Goal: Transaction & Acquisition: Book appointment/travel/reservation

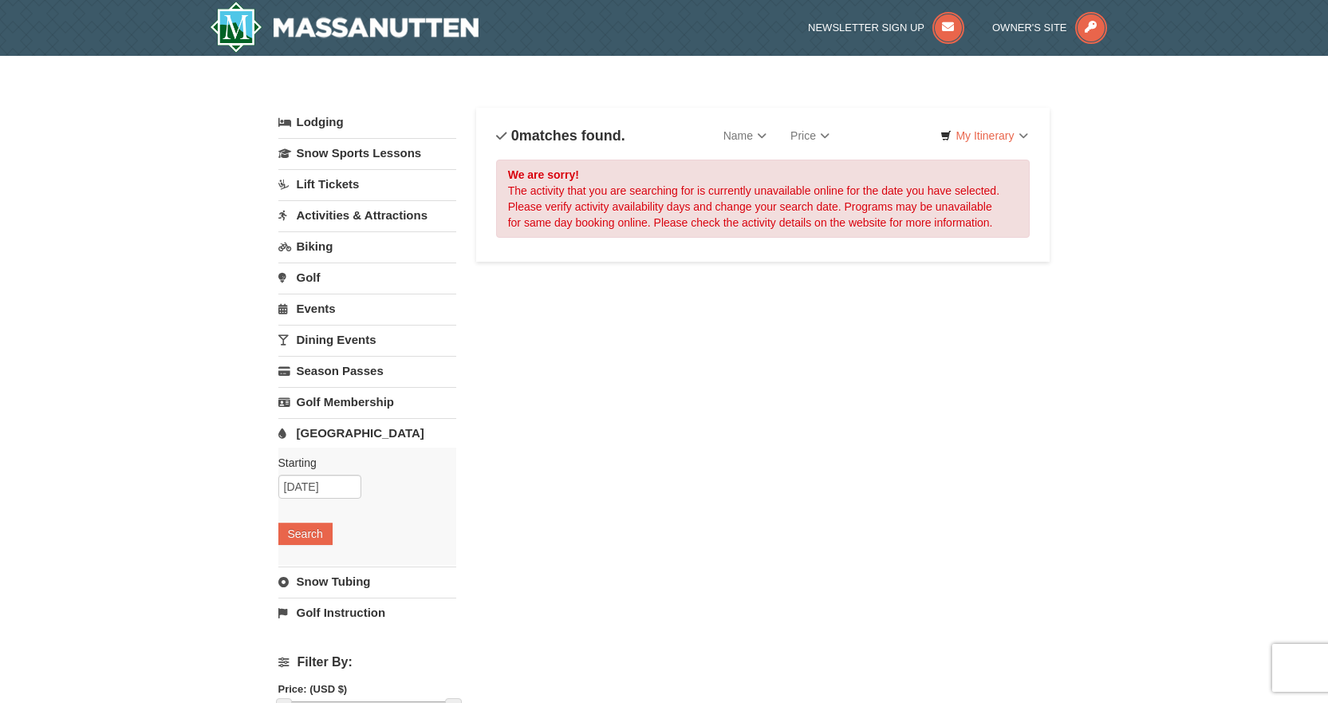
click at [320, 125] on link "Lodging" at bounding box center [367, 122] width 178 height 29
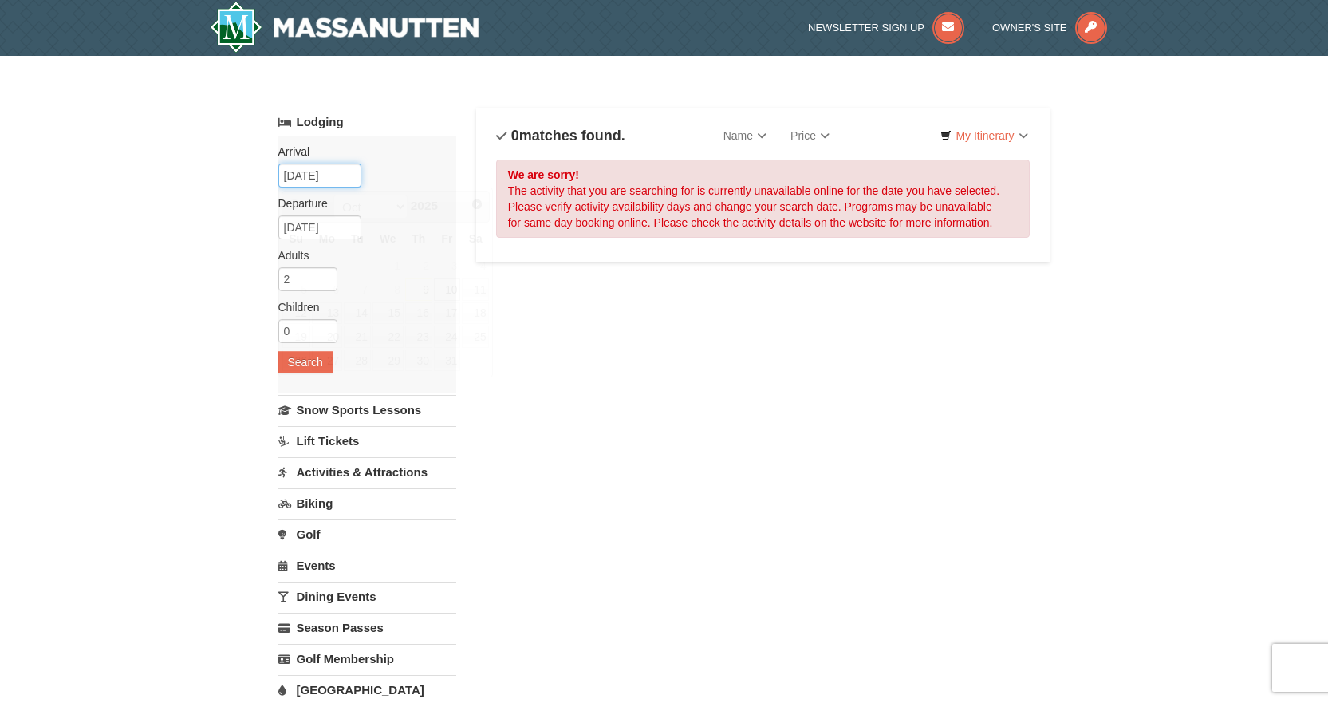
click at [321, 173] on input "[DATE]" at bounding box center [319, 175] width 83 height 24
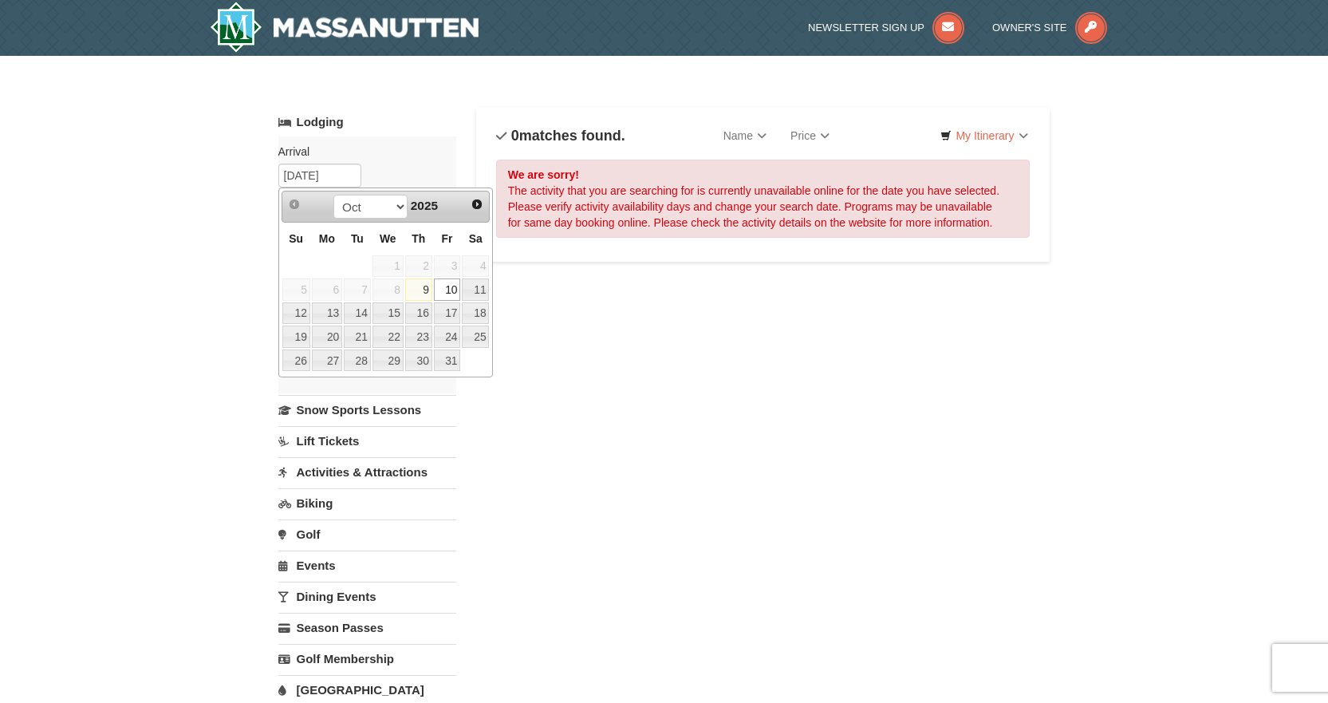
click at [457, 290] on link "10" at bounding box center [447, 289] width 27 height 22
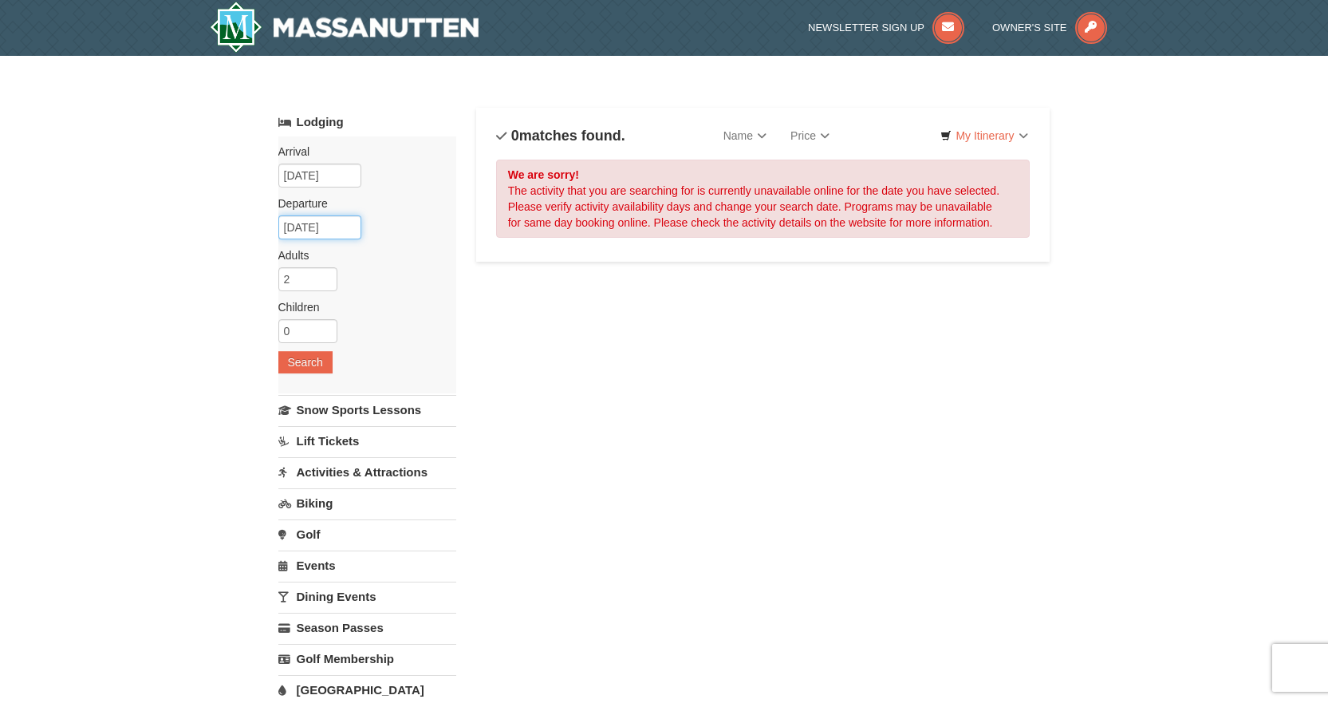
click at [334, 235] on input "[DATE]" at bounding box center [319, 227] width 83 height 24
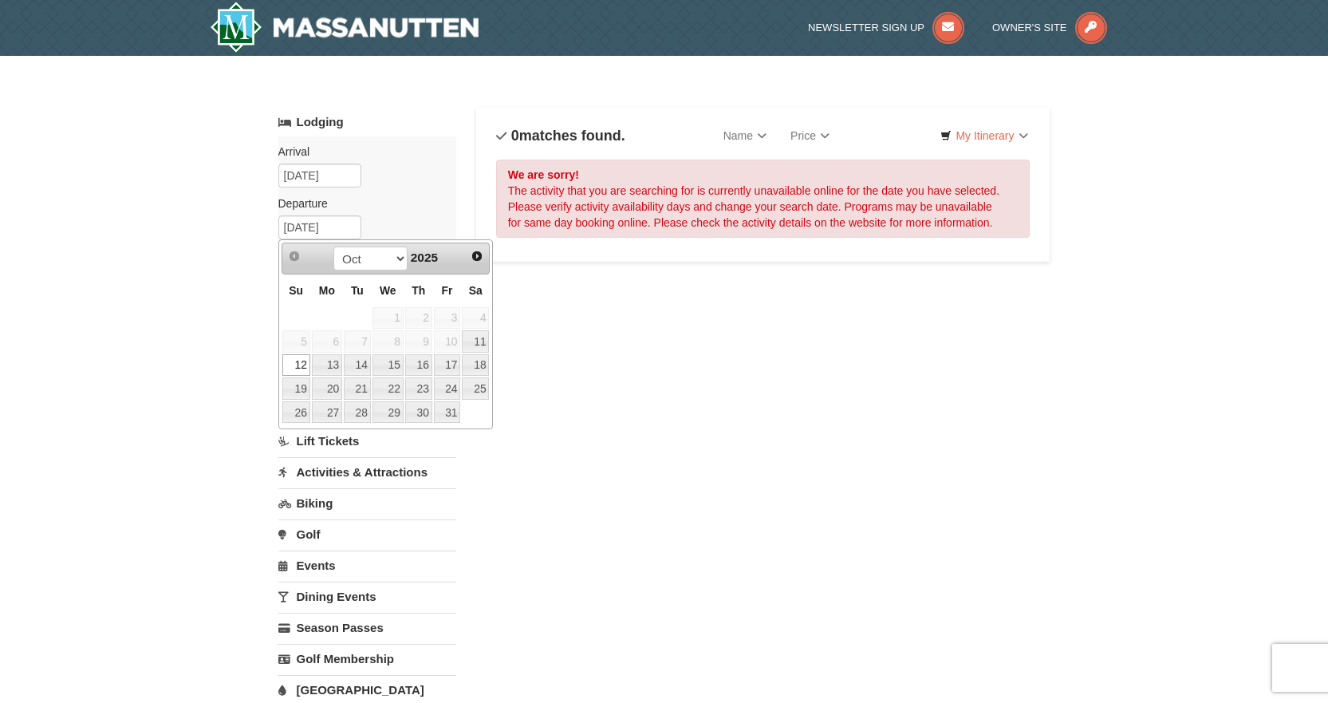
click at [297, 371] on link "12" at bounding box center [296, 365] width 28 height 22
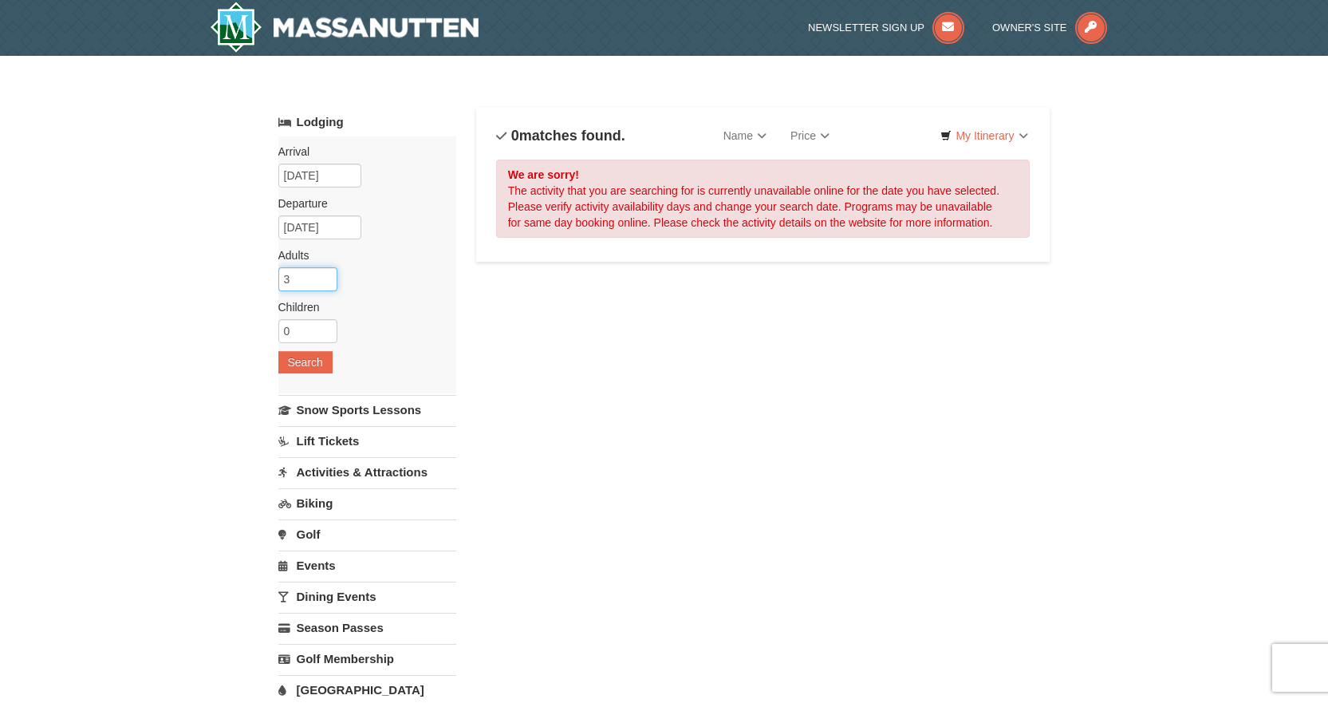
click at [329, 278] on input "3" at bounding box center [307, 279] width 59 height 24
type input "4"
click at [329, 278] on input "4" at bounding box center [307, 279] width 59 height 24
type input "1"
click at [331, 327] on input "1" at bounding box center [307, 331] width 59 height 24
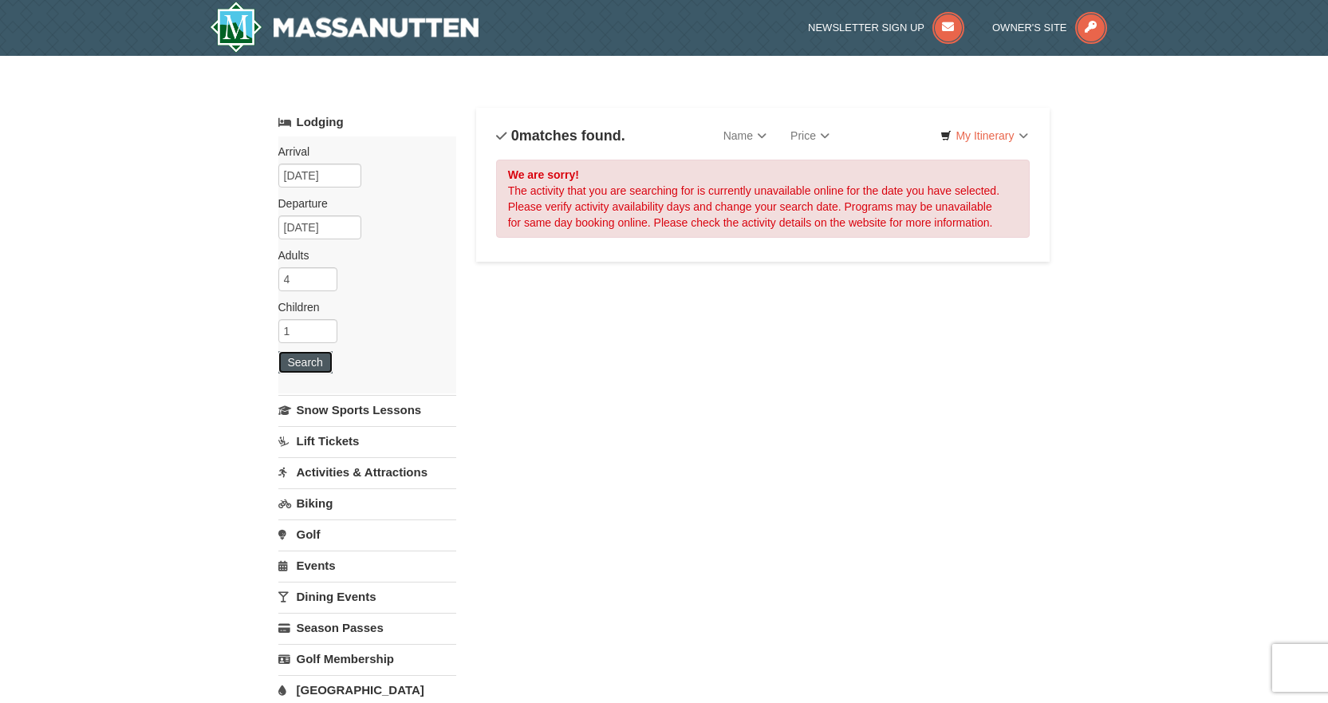
click at [305, 359] on button "Search" at bounding box center [305, 362] width 54 height 22
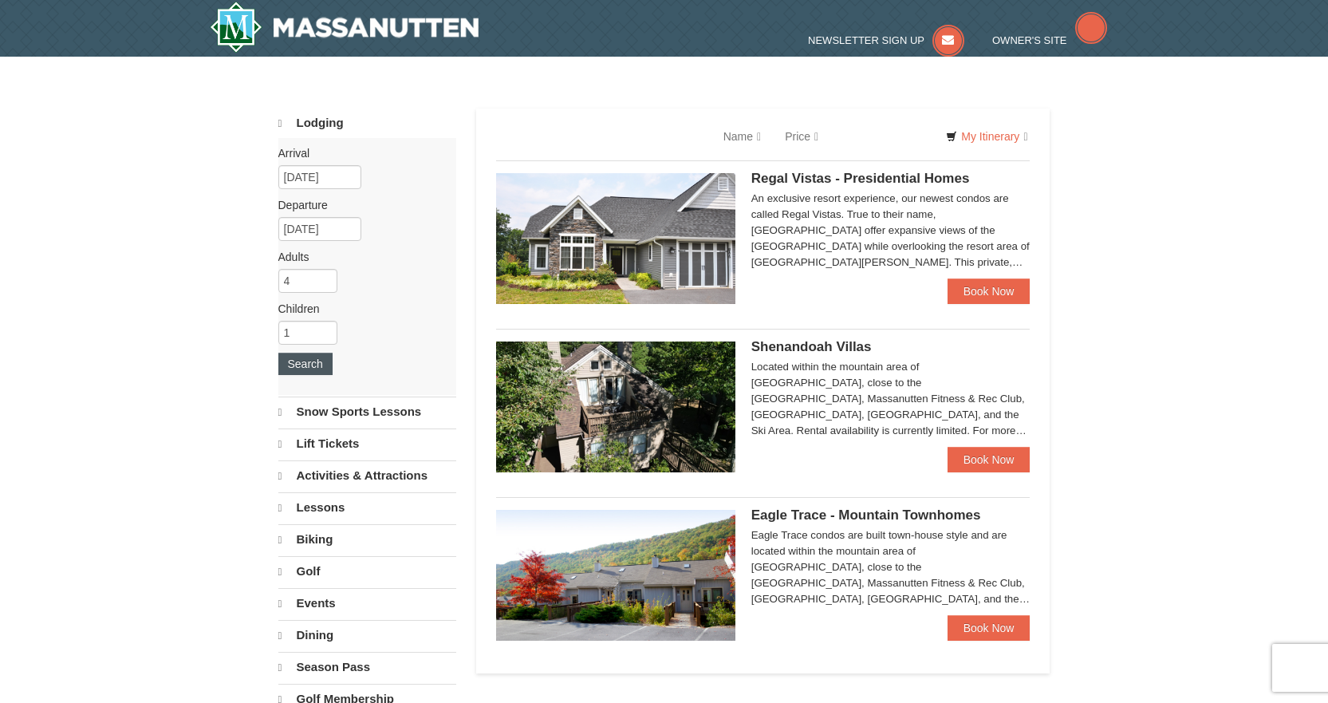
select select "10"
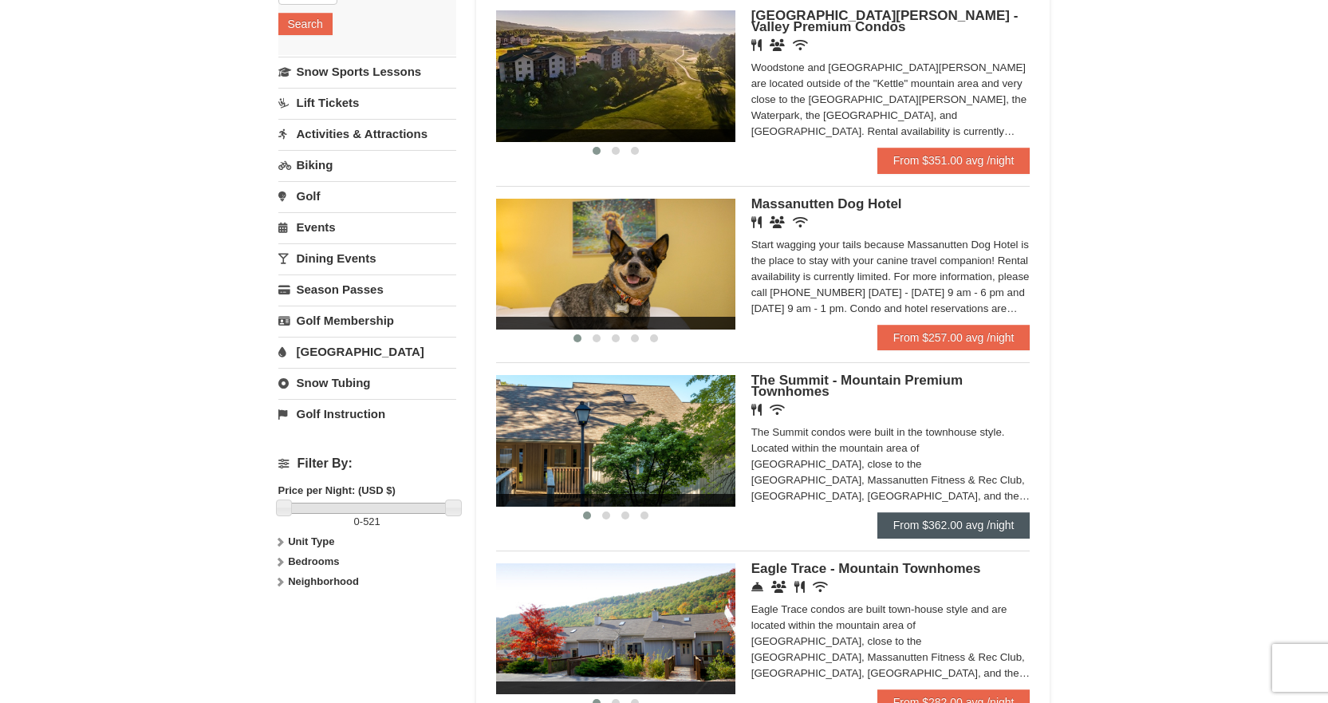
scroll to position [399, 0]
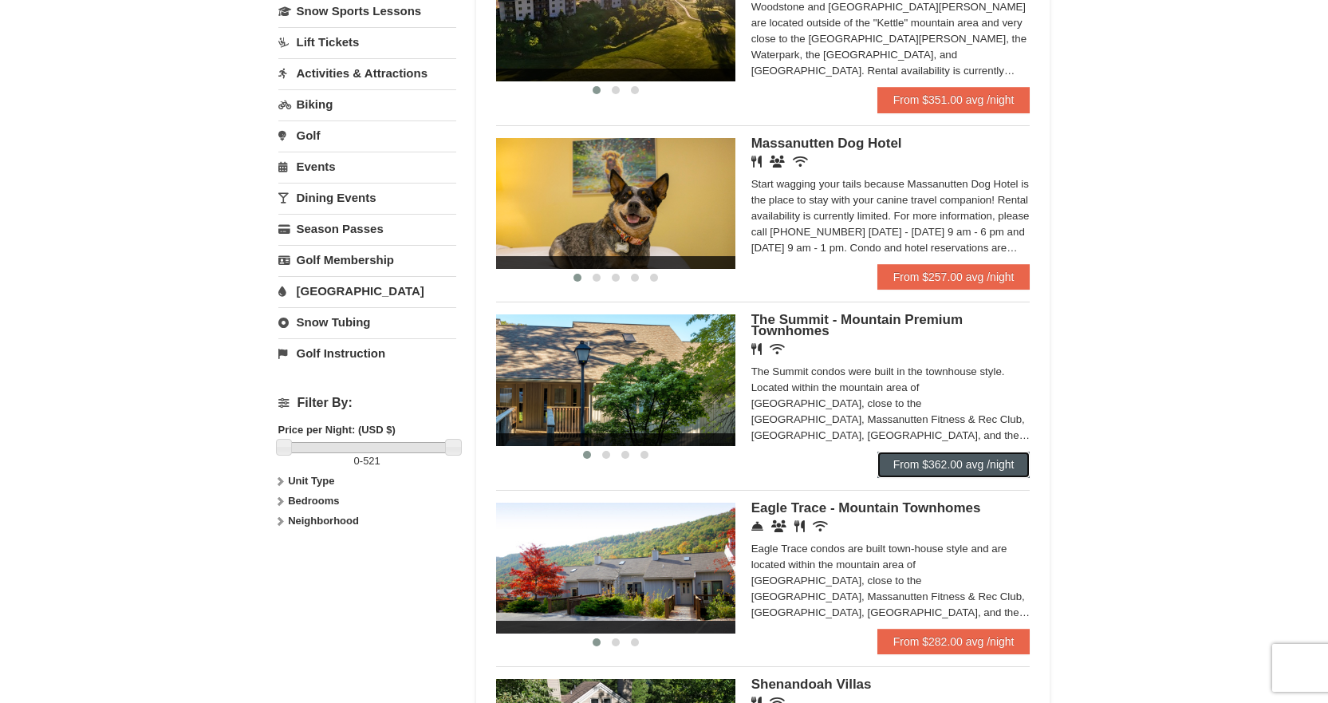
click at [933, 468] on link "From $362.00 avg /night" at bounding box center [953, 464] width 153 height 26
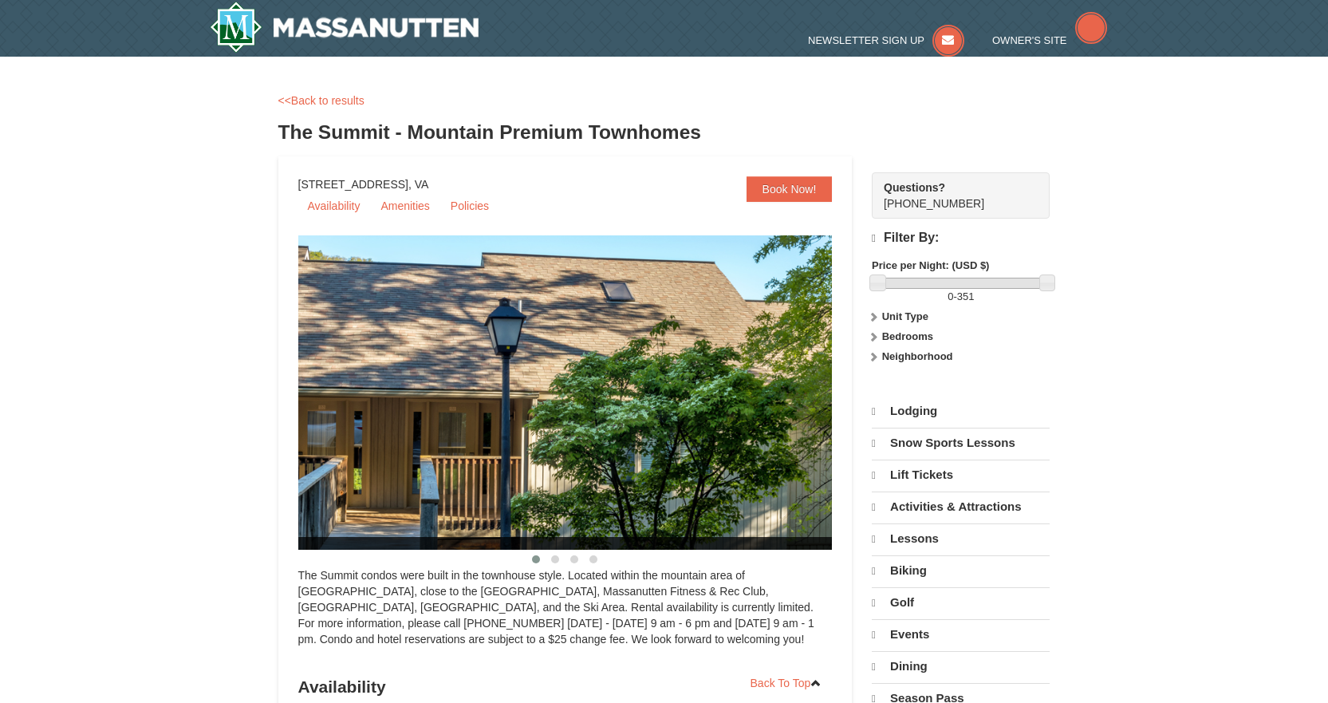
select select "10"
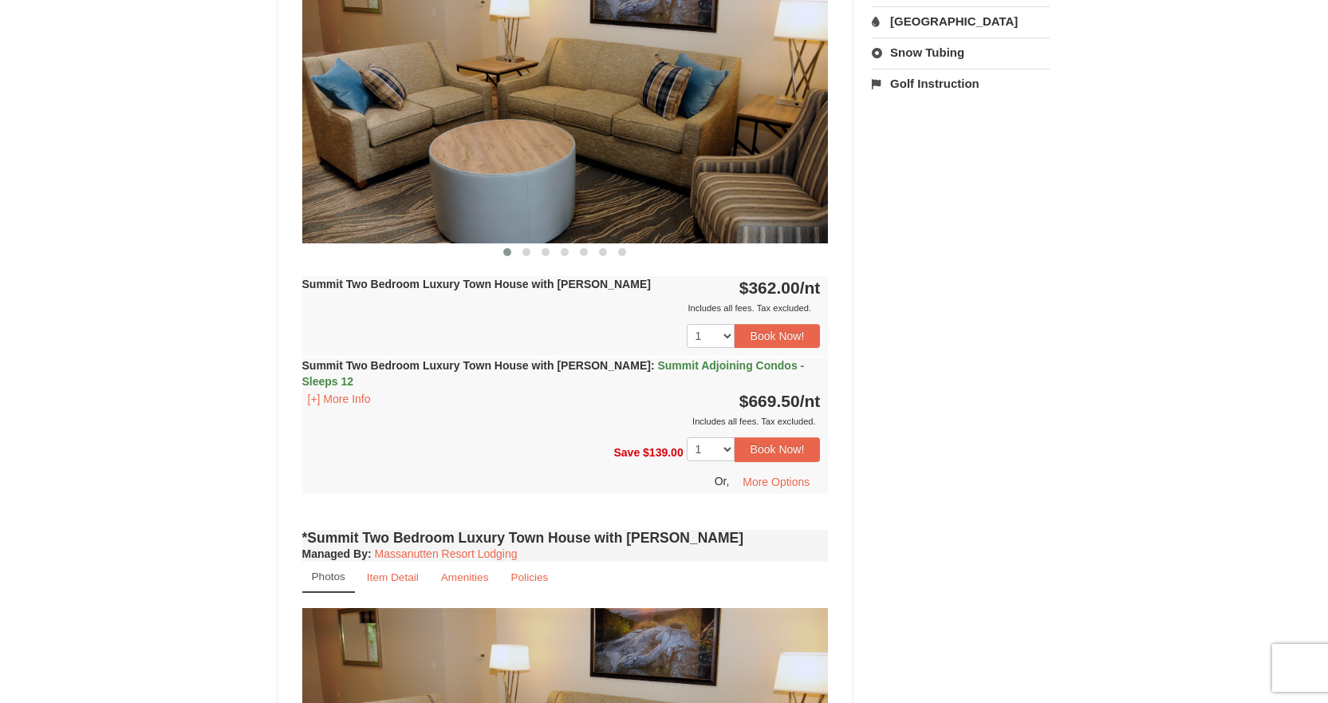
scroll to position [718, 0]
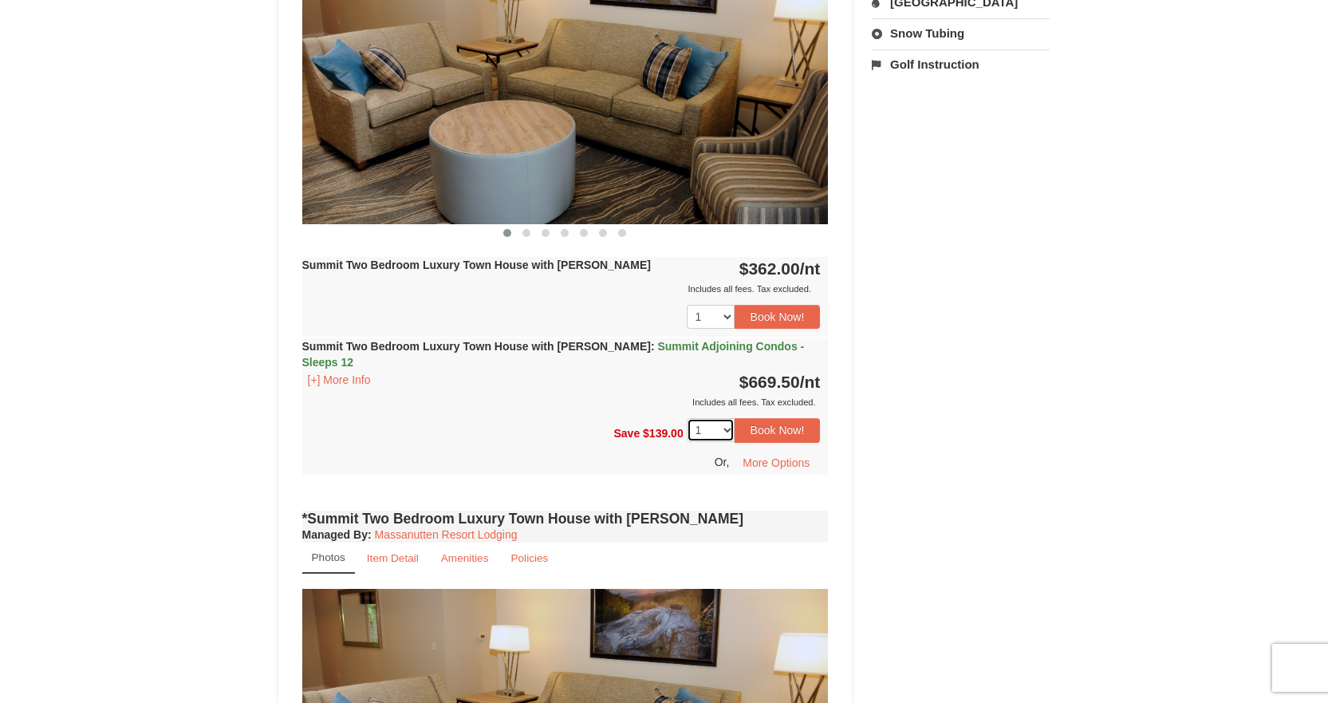
click at [730, 418] on select "1 2 3 4 5 6 7 8 9 10 11 12 13 14" at bounding box center [711, 430] width 48 height 24
click at [687, 418] on select "1 2 3 4 5 6 7 8 9 10 11 12 13 14" at bounding box center [711, 430] width 48 height 24
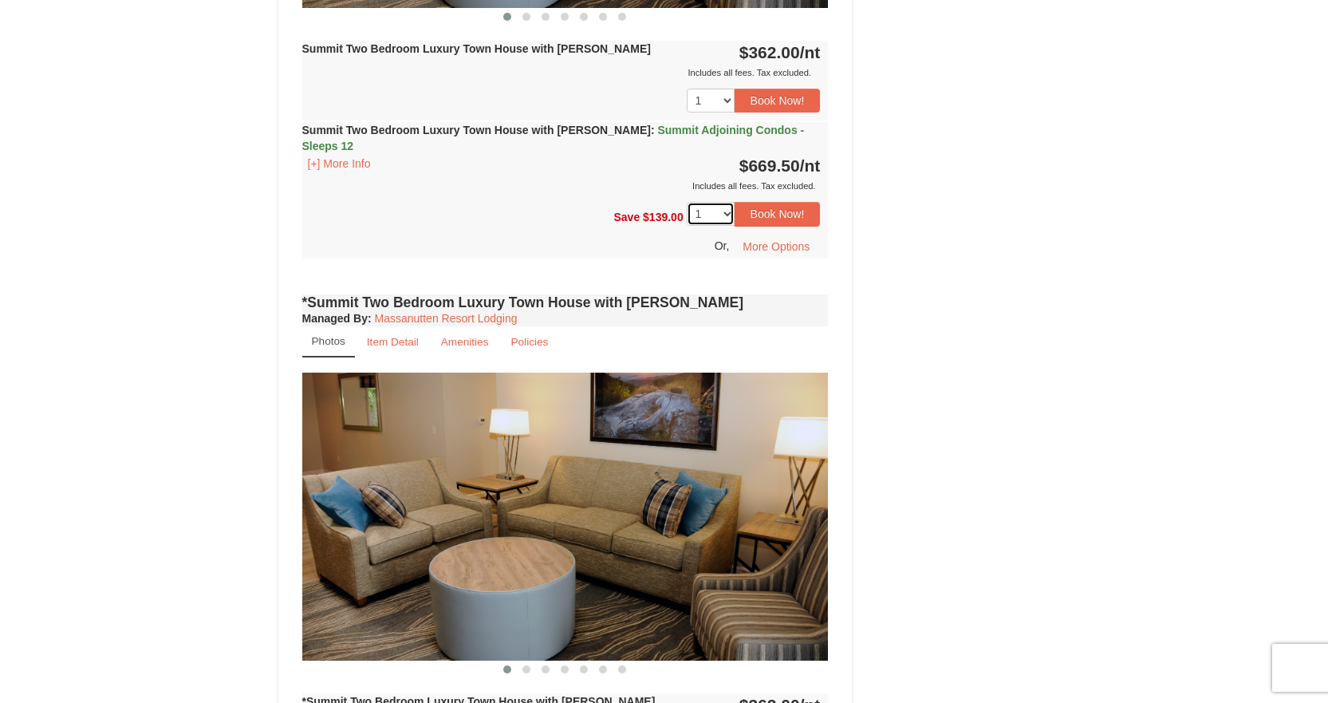
scroll to position [1037, 0]
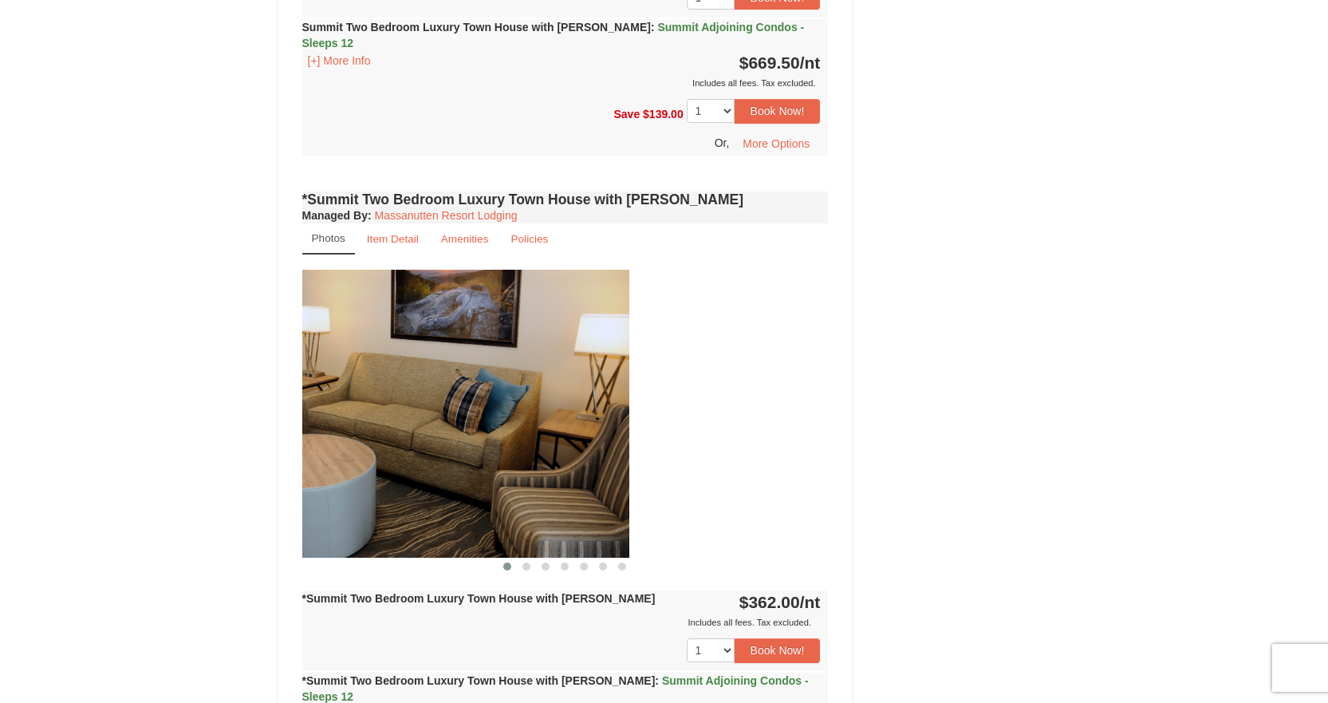
drag, startPoint x: 743, startPoint y: 439, endPoint x: 510, endPoint y: 431, distance: 232.2
click at [510, 431] on img at bounding box center [366, 414] width 526 height 288
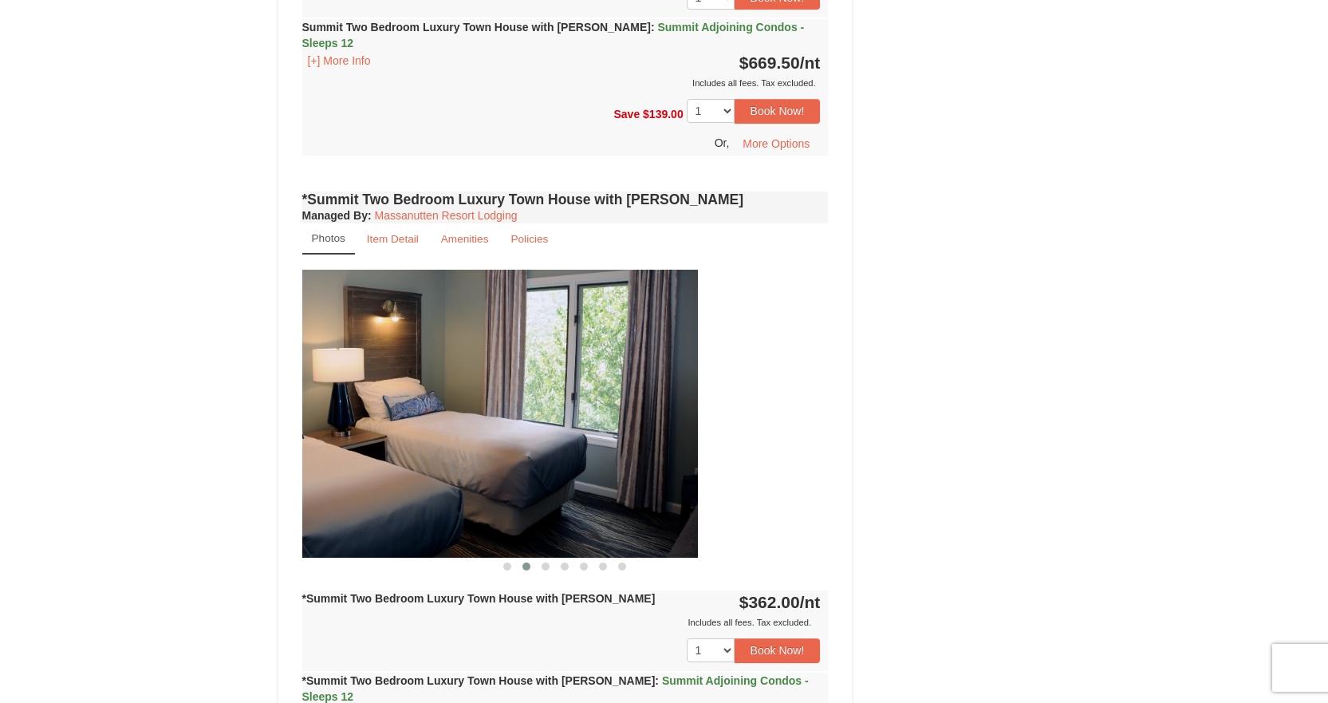
drag, startPoint x: 754, startPoint y: 467, endPoint x: 605, endPoint y: 467, distance: 148.3
click at [605, 467] on img at bounding box center [434, 414] width 526 height 288
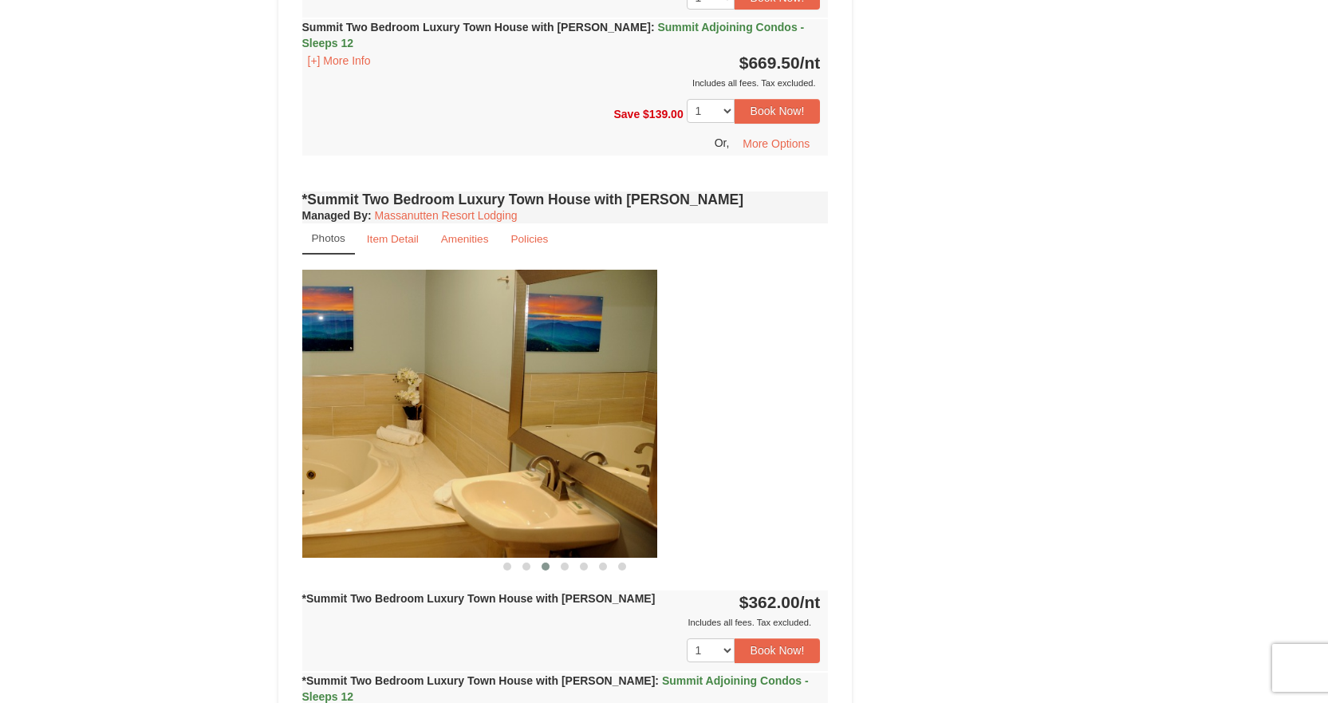
drag, startPoint x: 507, startPoint y: 452, endPoint x: 476, endPoint y: 449, distance: 31.3
click at [483, 452] on img at bounding box center [394, 414] width 526 height 288
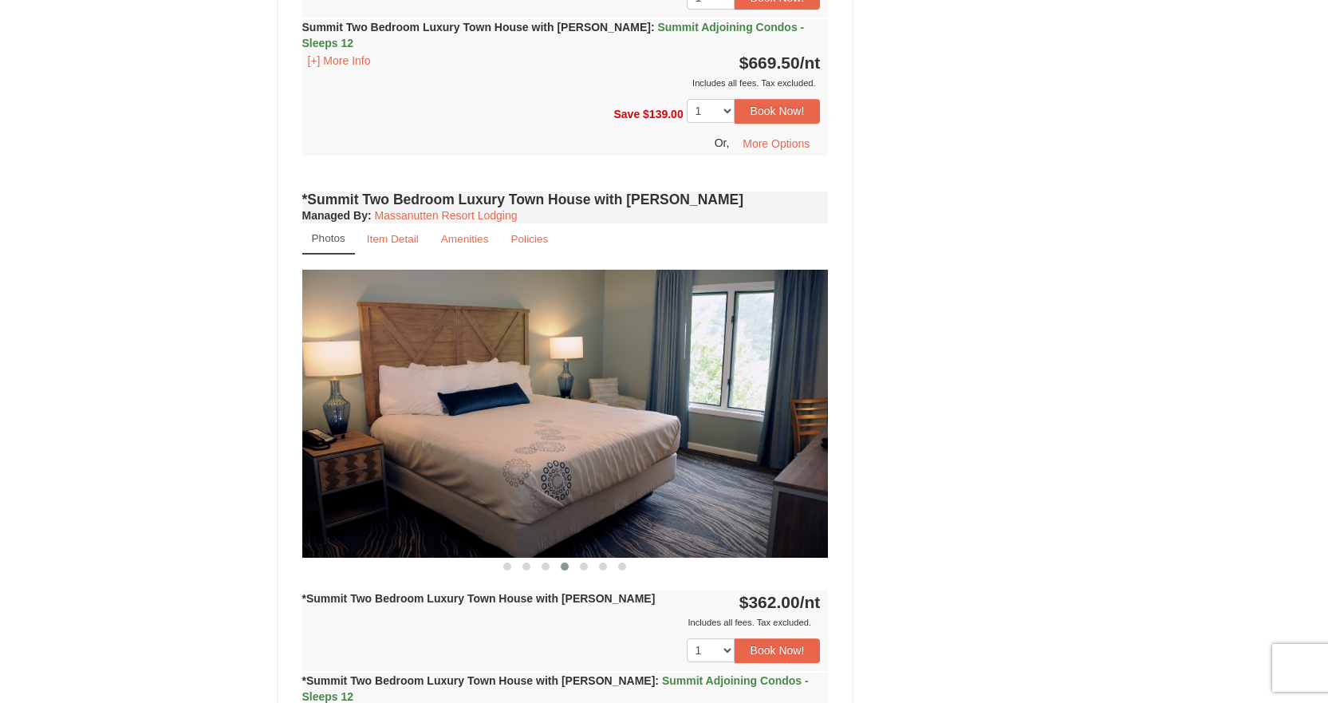
drag, startPoint x: 640, startPoint y: 446, endPoint x: 451, endPoint y: 442, distance: 189.1
click at [451, 442] on img at bounding box center [565, 414] width 526 height 288
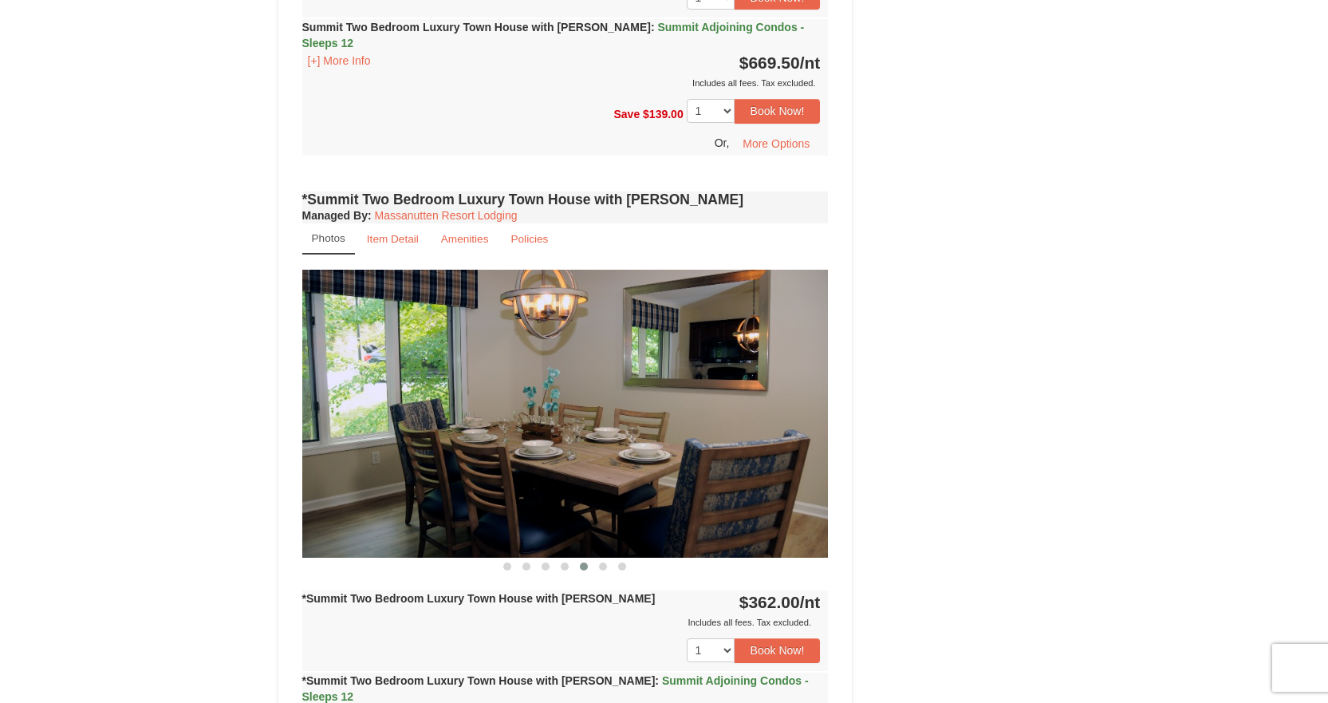
click at [427, 443] on img at bounding box center [565, 414] width 526 height 288
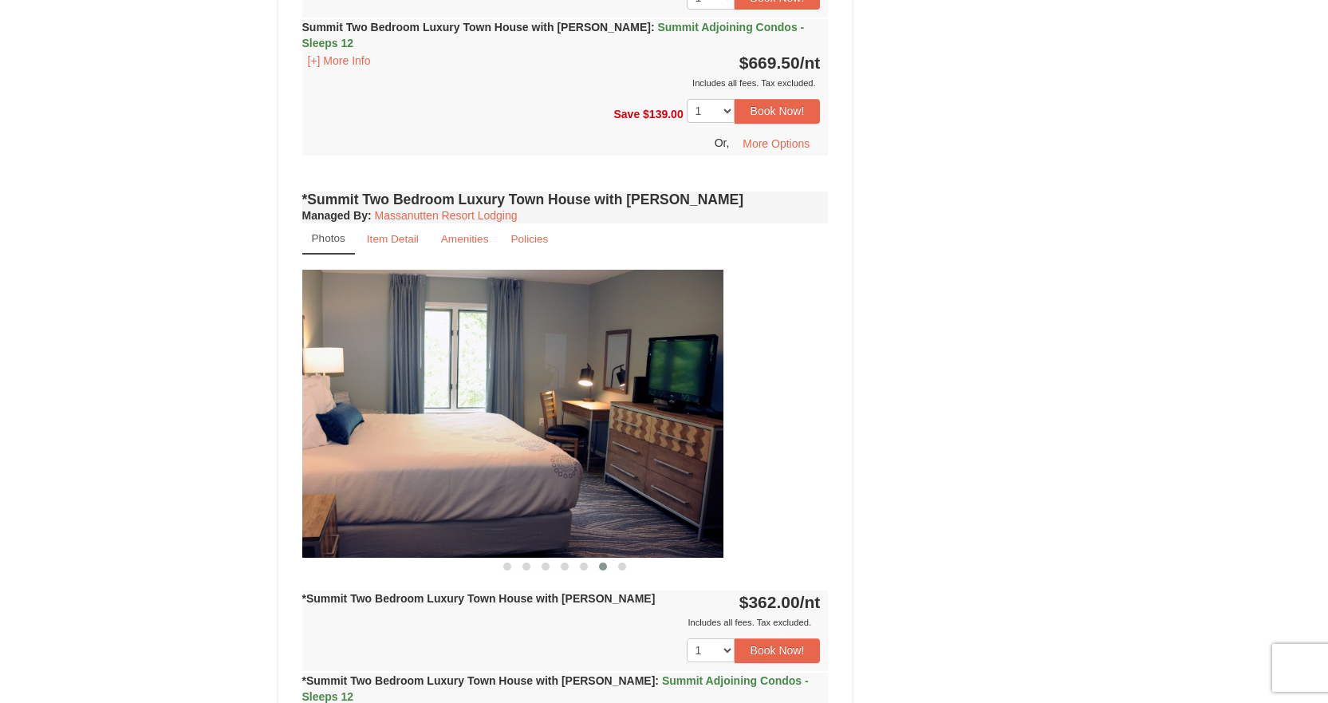
drag, startPoint x: 581, startPoint y: 442, endPoint x: 472, endPoint y: 441, distance: 109.3
click at [475, 441] on img at bounding box center [460, 414] width 526 height 288
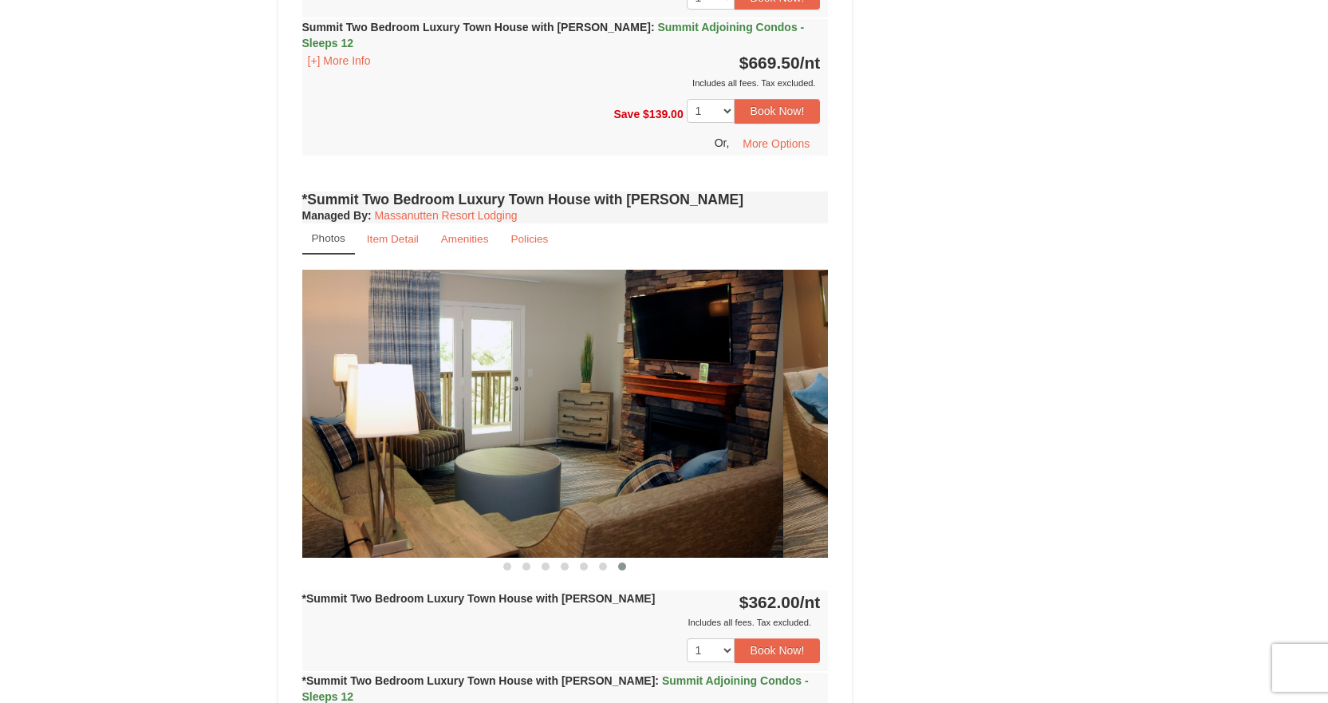
drag, startPoint x: 514, startPoint y: 438, endPoint x: 433, endPoint y: 427, distance: 81.2
click at [440, 427] on img at bounding box center [520, 414] width 526 height 288
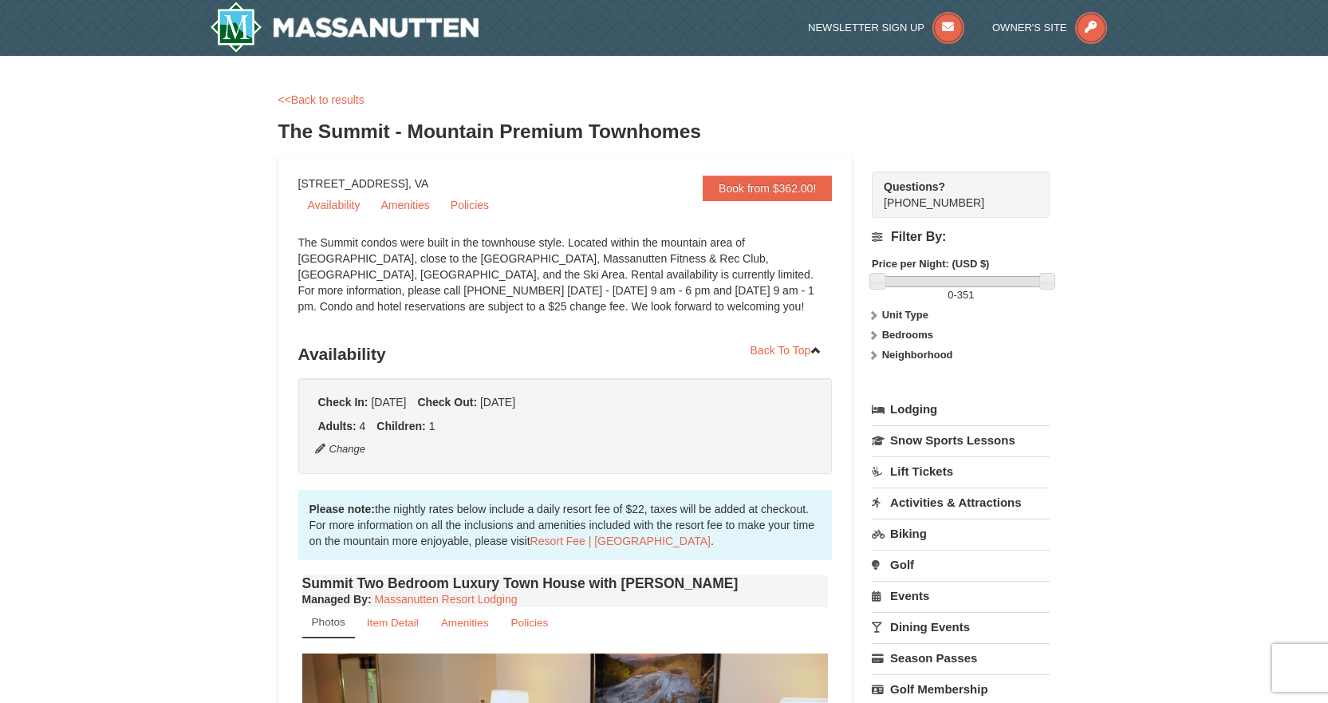
scroll to position [319, 0]
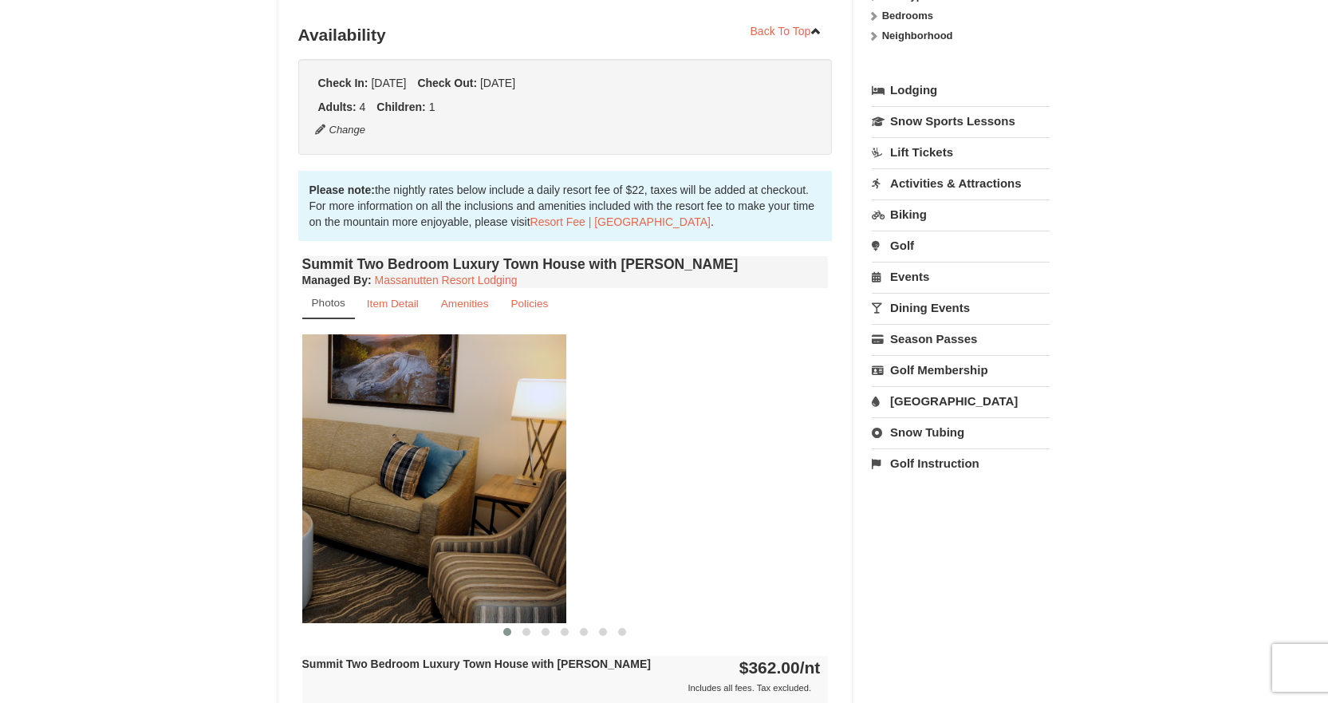
drag, startPoint x: 750, startPoint y: 478, endPoint x: 477, endPoint y: 461, distance: 274.1
click at [479, 462] on img at bounding box center [303, 478] width 526 height 288
drag, startPoint x: 279, startPoint y: 422, endPoint x: 252, endPoint y: 420, distance: 27.2
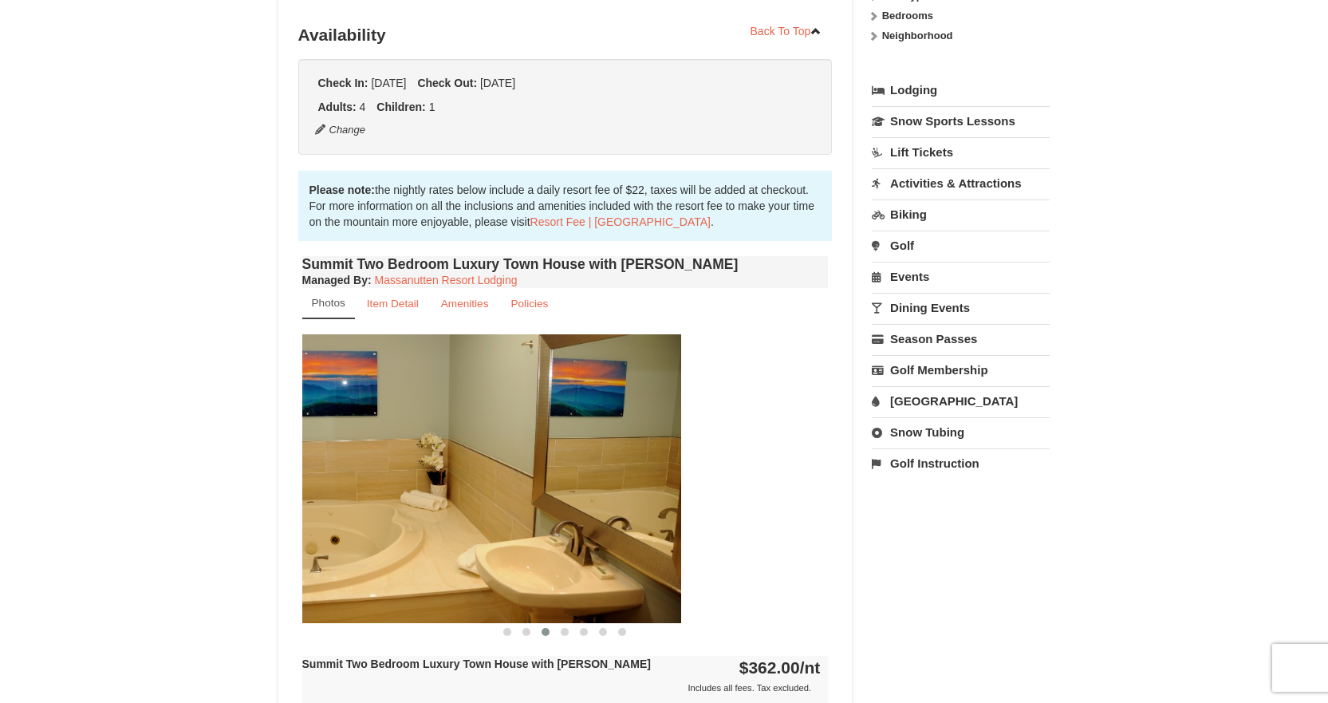
drag, startPoint x: 663, startPoint y: 488, endPoint x: 288, endPoint y: 453, distance: 376.5
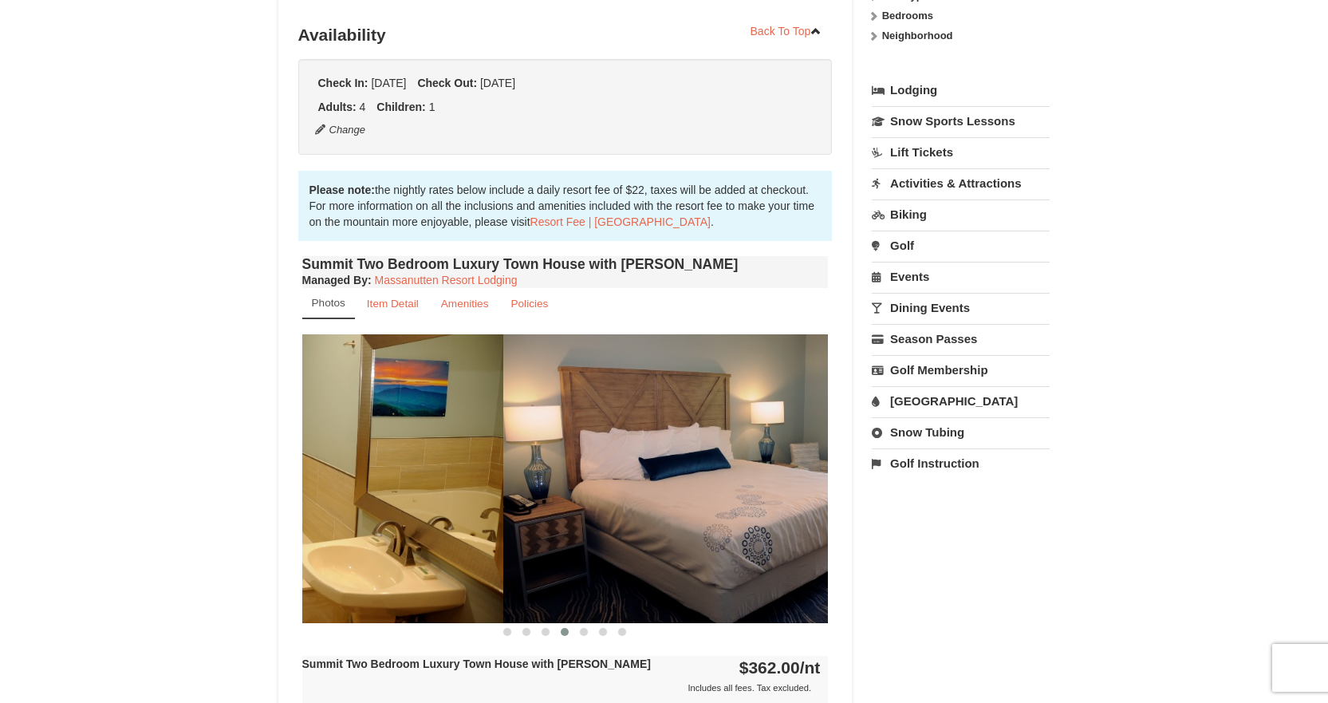
drag, startPoint x: 524, startPoint y: 452, endPoint x: 729, endPoint y: 480, distance: 206.9
click at [733, 475] on img at bounding box center [766, 478] width 526 height 288
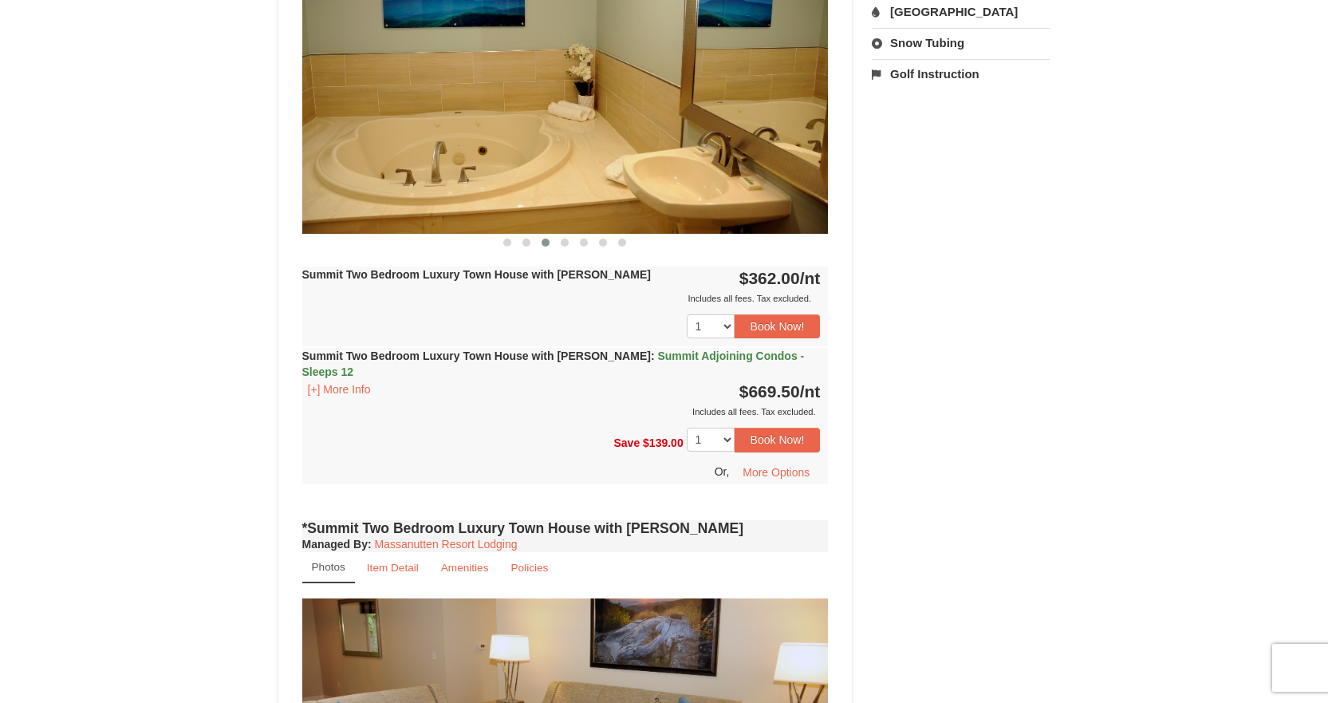
scroll to position [718, 0]
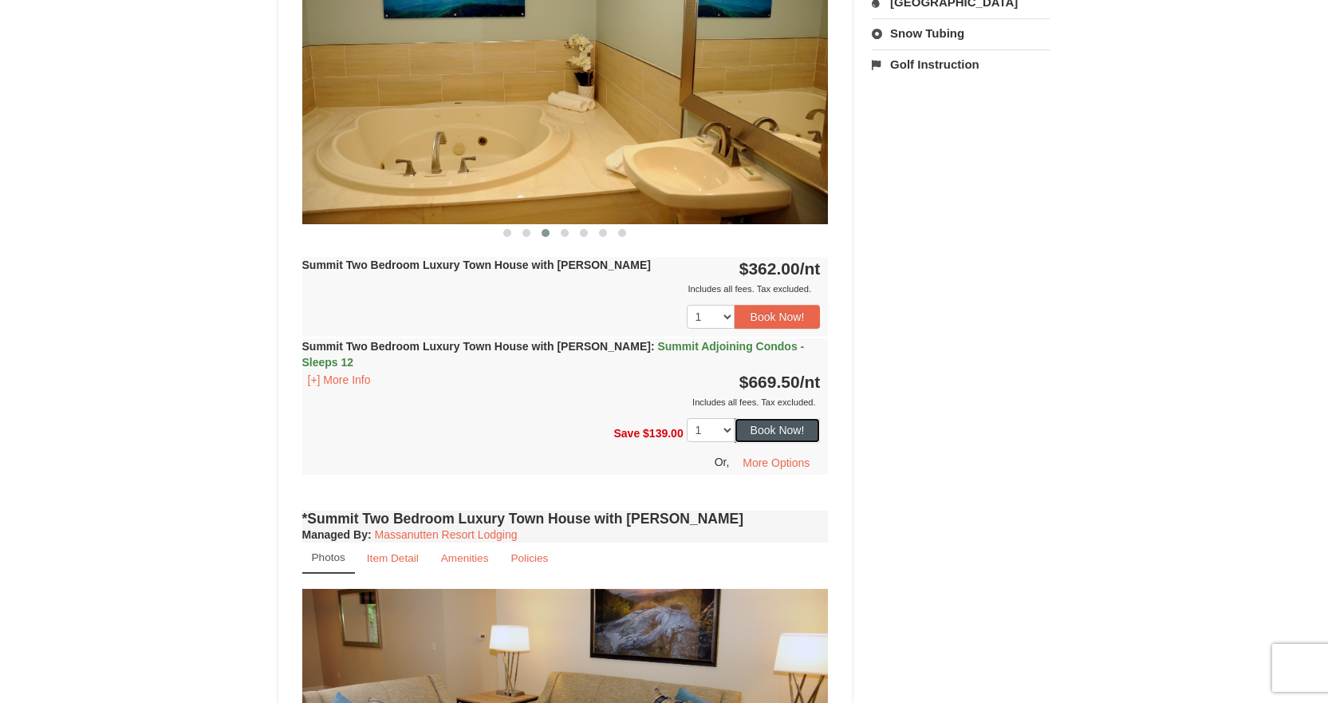
click at [770, 418] on button "Book Now!" at bounding box center [778, 430] width 86 height 24
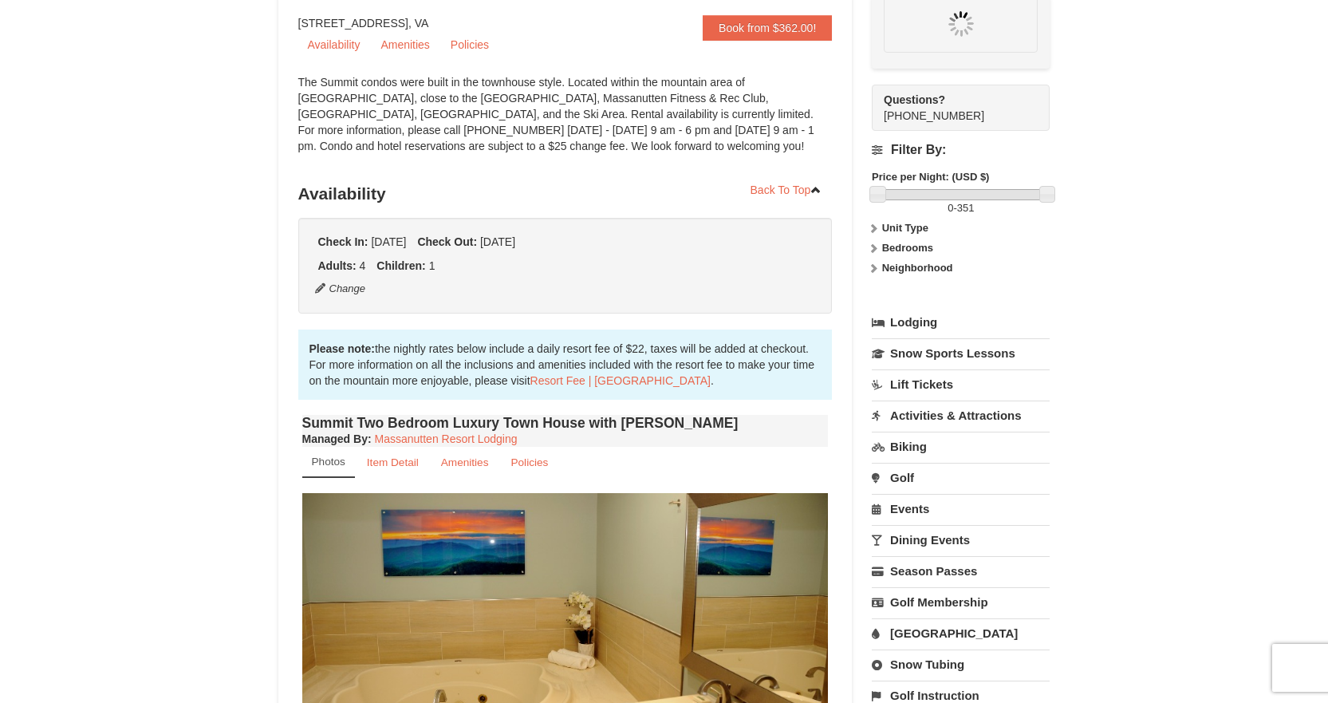
scroll to position [156, 0]
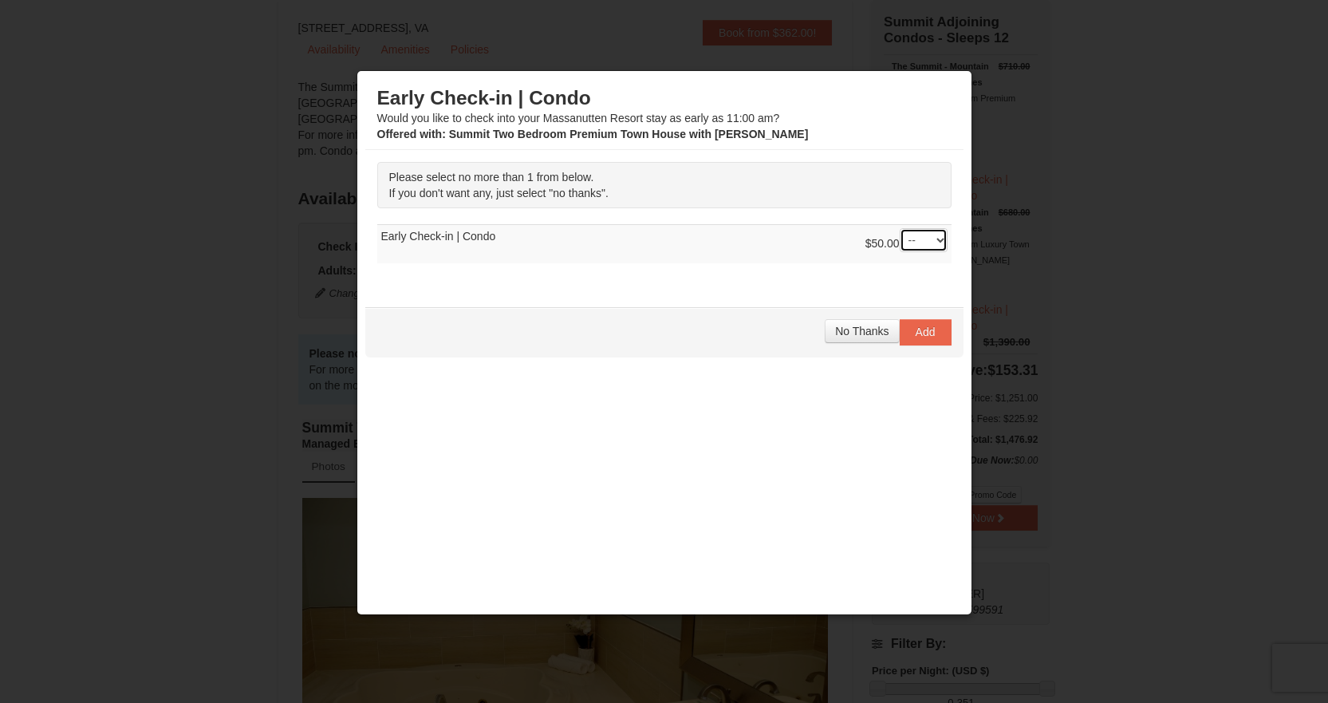
click at [928, 244] on select "-- 01" at bounding box center [924, 240] width 48 height 24
click at [924, 238] on select "-- 01" at bounding box center [924, 240] width 48 height 24
select select "1"
click at [900, 228] on select "-- 01" at bounding box center [924, 240] width 48 height 24
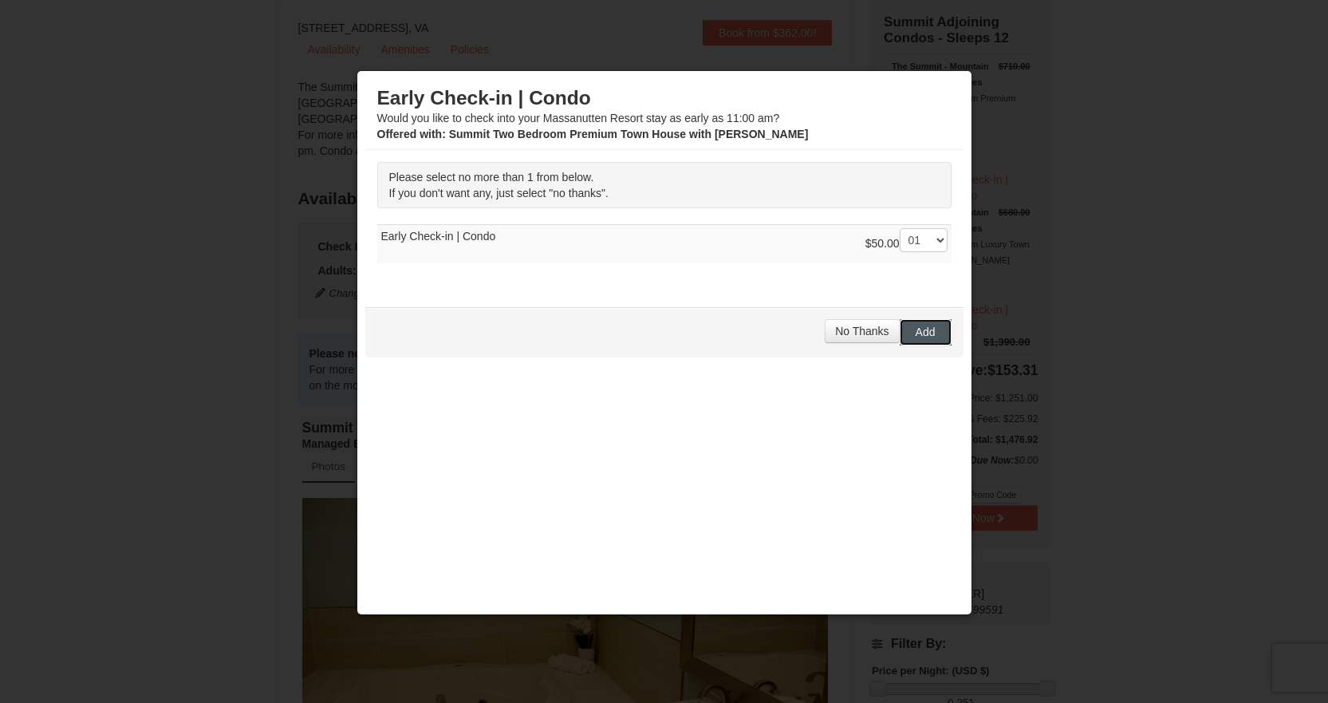
click at [916, 337] on span "Add" at bounding box center [926, 331] width 20 height 13
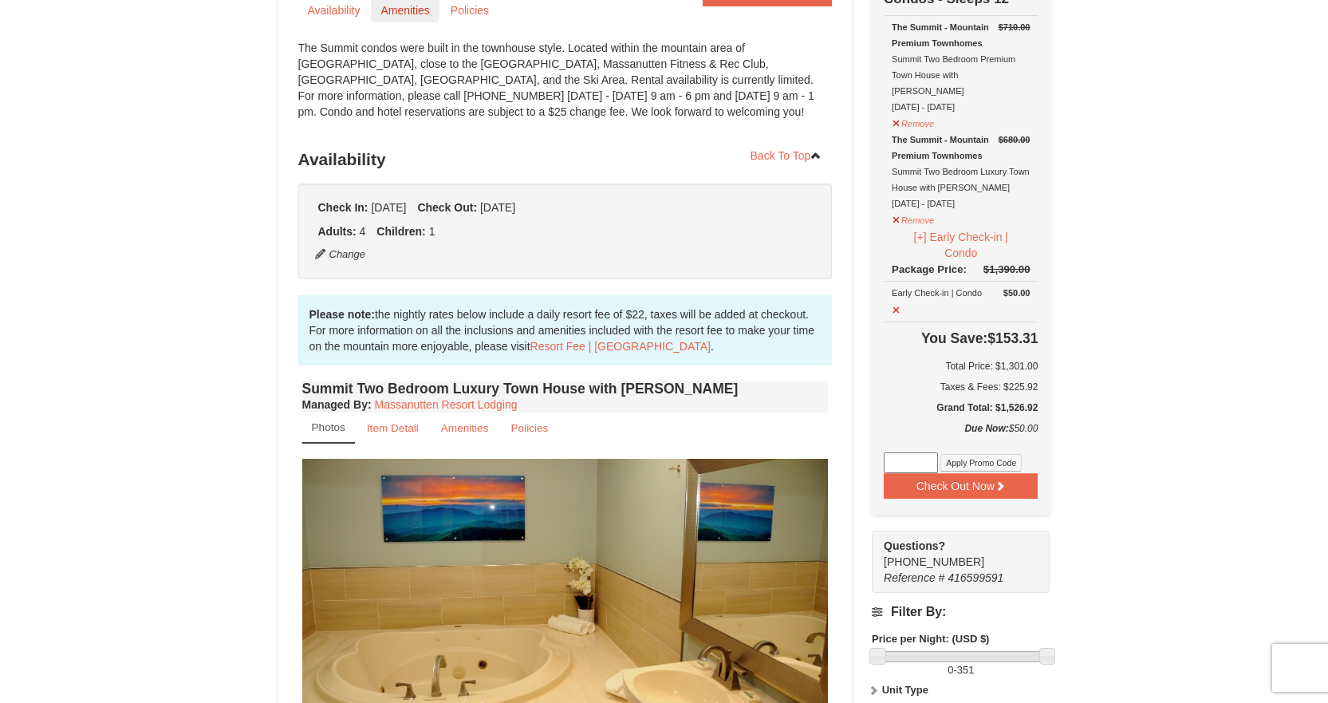
scroll to position [0, 0]
